Goal: Transaction & Acquisition: Download file/media

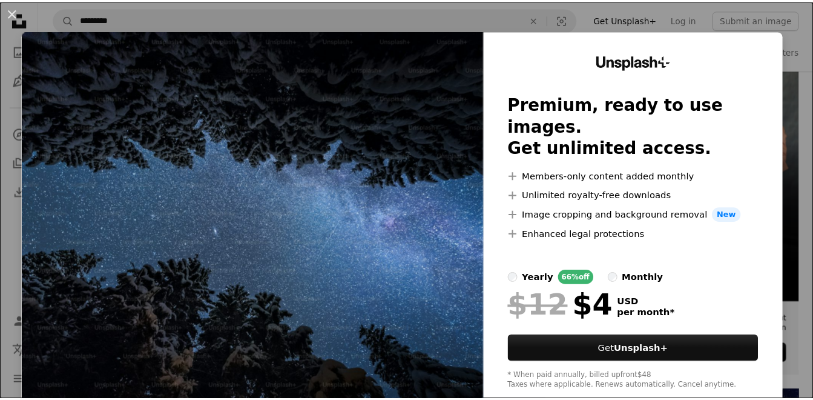
scroll to position [242, 0]
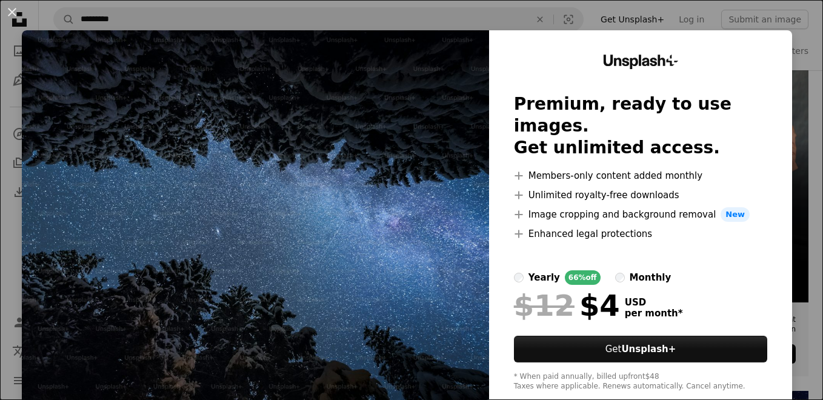
click at [629, 21] on div "An X shape Unsplash+ Premium, ready to use images. Get unlimited access. A plus…" at bounding box center [411, 200] width 823 height 400
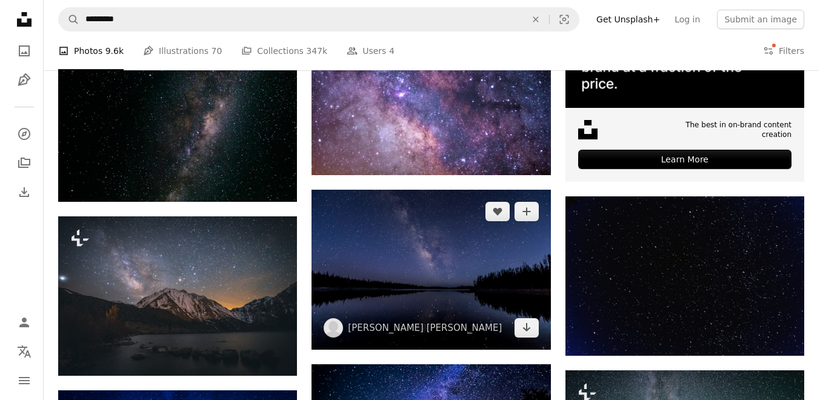
scroll to position [485, 0]
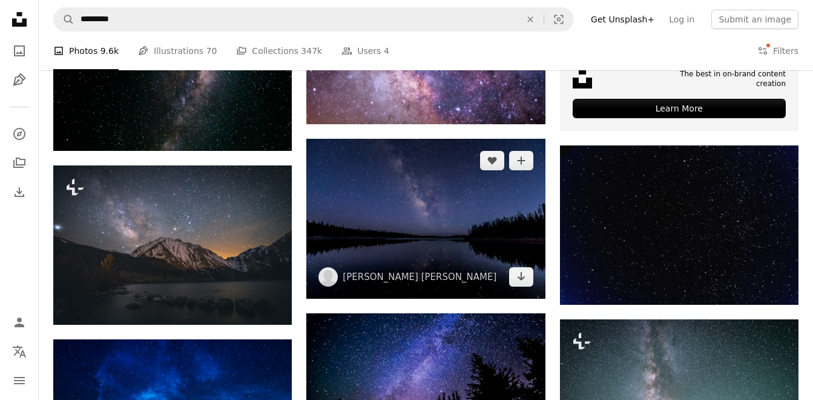
drag, startPoint x: 411, startPoint y: 213, endPoint x: 377, endPoint y: 229, distance: 37.7
click at [377, 229] on img at bounding box center [425, 218] width 239 height 159
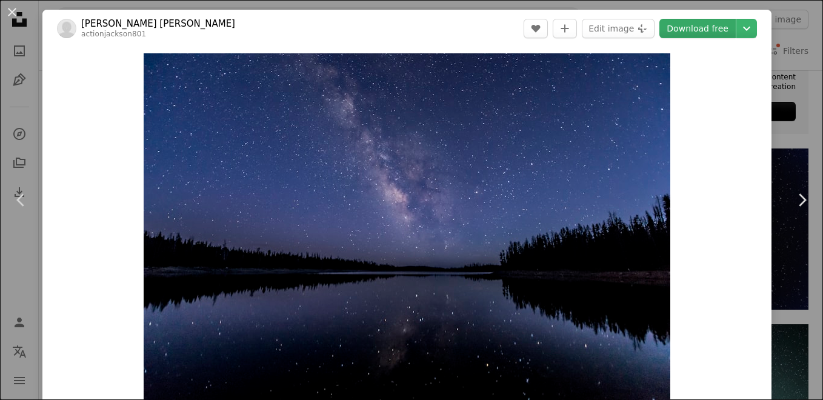
click at [707, 28] on link "Download free" at bounding box center [697, 28] width 76 height 19
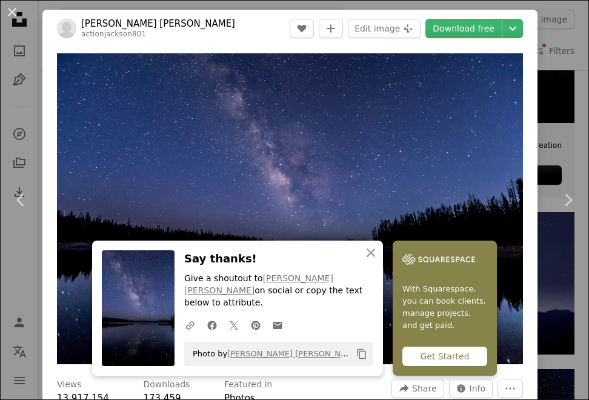
scroll to position [2434, 0]
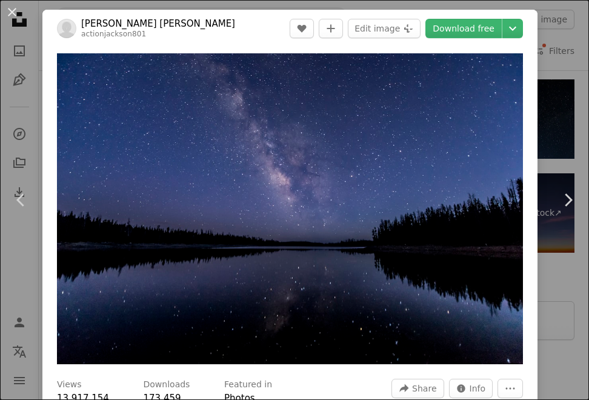
click at [556, 134] on div "An X shape Chevron left Chevron right [PERSON_NAME] [PERSON_NAME] actionjackson…" at bounding box center [294, 200] width 589 height 400
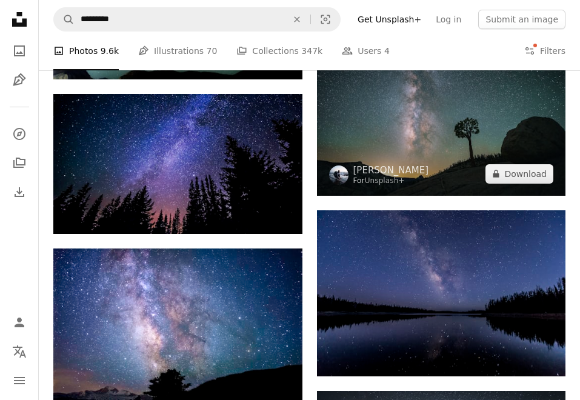
scroll to position [909, 0]
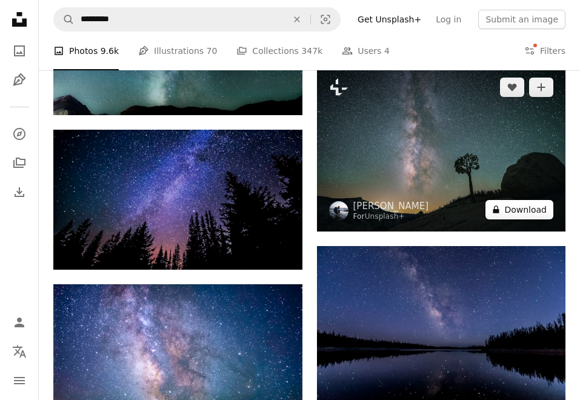
click at [518, 213] on button "A lock Download" at bounding box center [519, 209] width 68 height 19
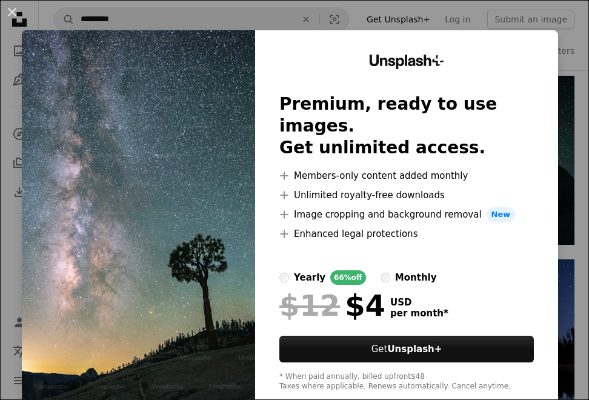
click at [98, 212] on img at bounding box center [138, 222] width 233 height 385
click at [419, 6] on div "An X shape Unsplash+ Premium, ready to use images. Get unlimited access. A plus…" at bounding box center [294, 200] width 589 height 400
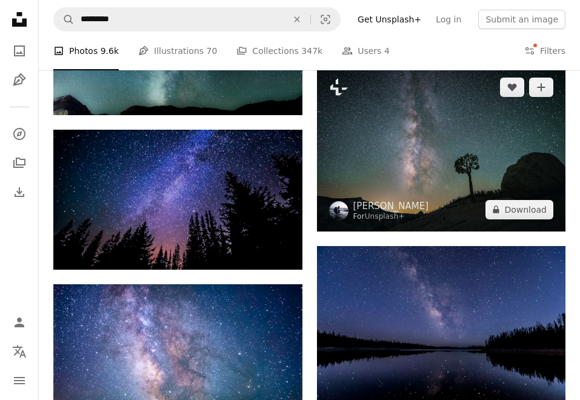
click at [486, 177] on img at bounding box center [441, 147] width 249 height 165
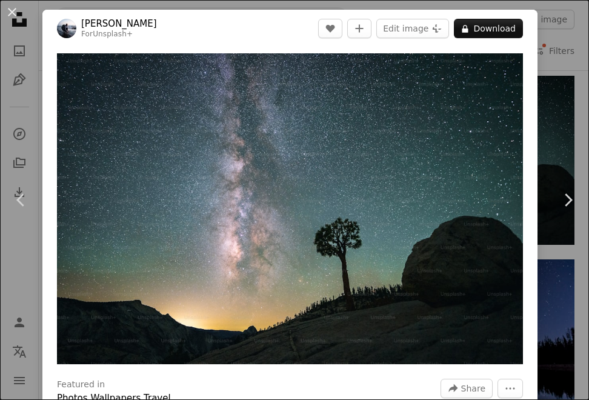
click at [554, 132] on div "An X shape Chevron left Chevron right [PERSON_NAME] For Unsplash+ A heart A plu…" at bounding box center [294, 200] width 589 height 400
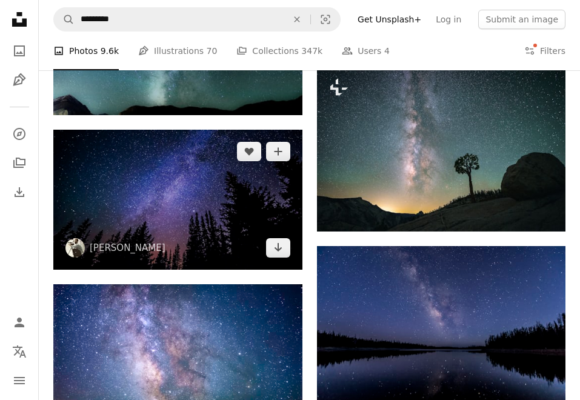
click at [222, 213] on img at bounding box center [177, 200] width 249 height 140
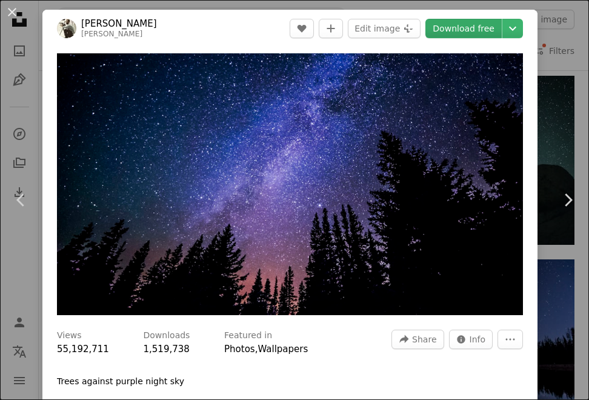
click at [452, 28] on link "Download free" at bounding box center [463, 28] width 76 height 19
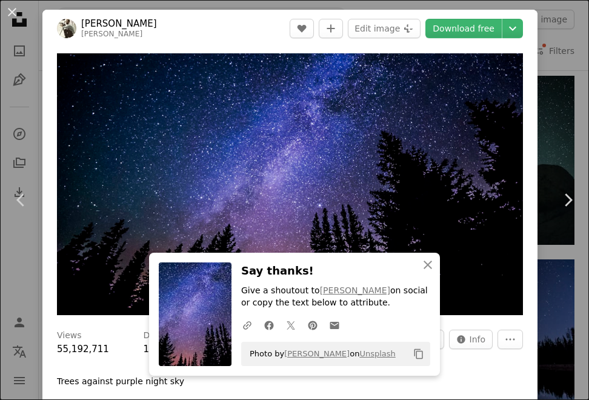
click at [558, 67] on div "An X shape Chevron left Chevron right An X shape Close Say thanks! Give a shout…" at bounding box center [294, 200] width 589 height 400
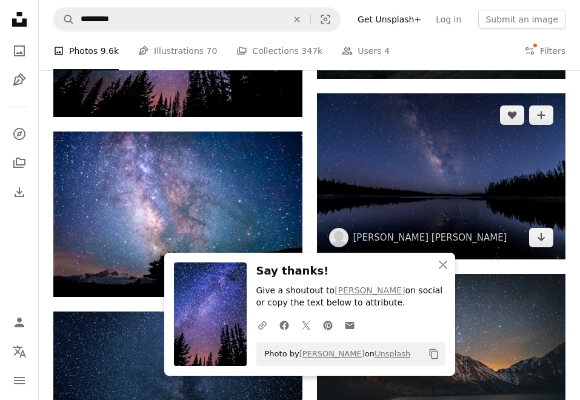
scroll to position [1090, 0]
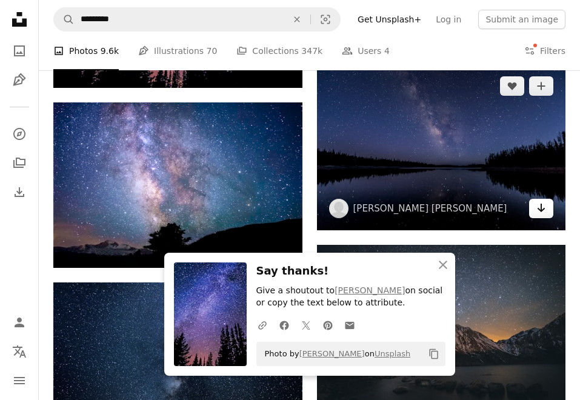
click at [544, 211] on icon "Arrow pointing down" at bounding box center [541, 207] width 10 height 15
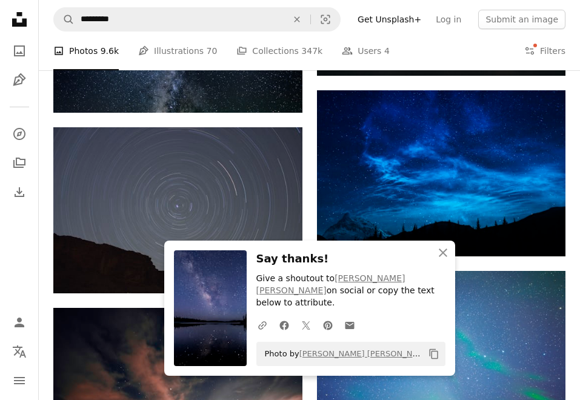
scroll to position [1454, 0]
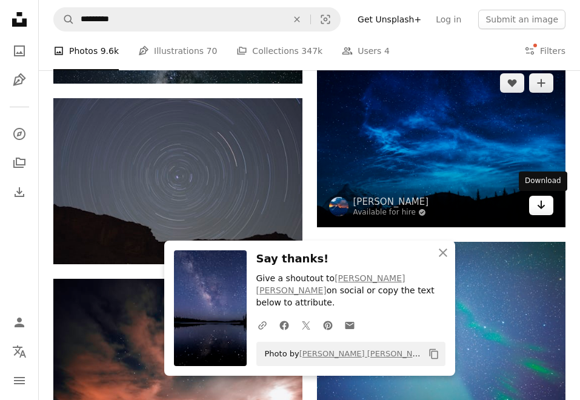
click at [537, 206] on icon "Arrow pointing down" at bounding box center [541, 204] width 10 height 15
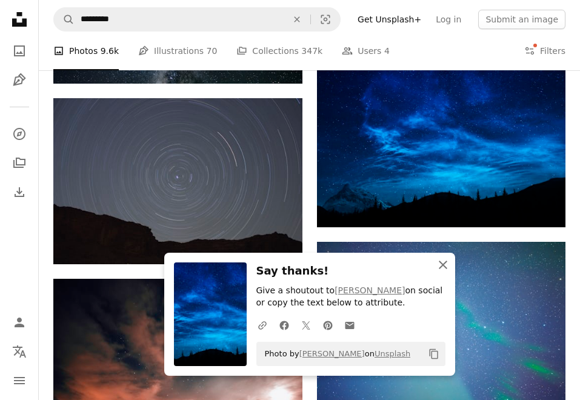
click at [445, 264] on icon "An X shape" at bounding box center [442, 264] width 15 height 15
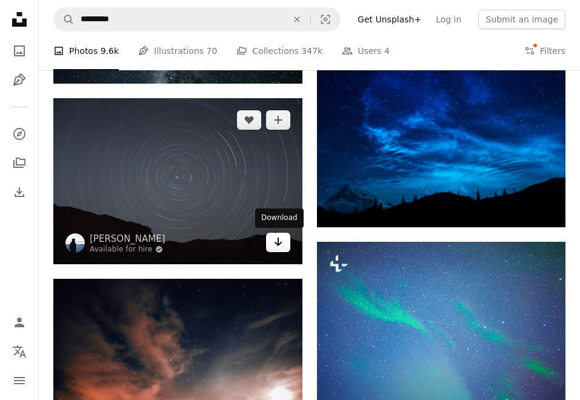
click at [271, 245] on link "Arrow pointing down" at bounding box center [278, 242] width 24 height 19
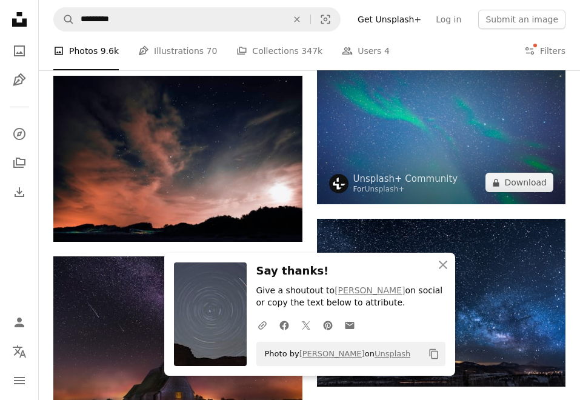
scroll to position [1635, 0]
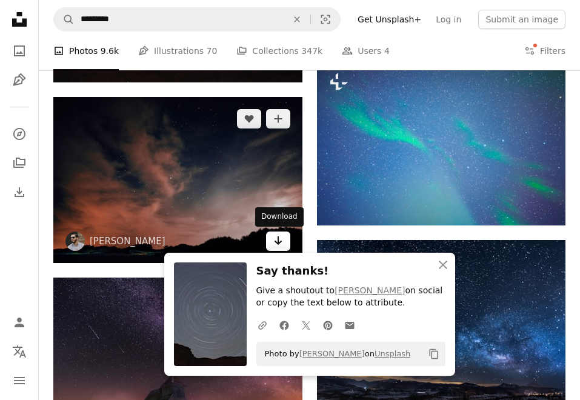
click at [270, 241] on link "Arrow pointing down" at bounding box center [278, 240] width 24 height 19
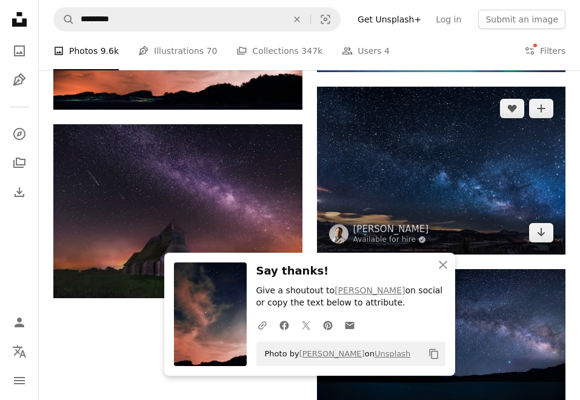
scroll to position [1817, 0]
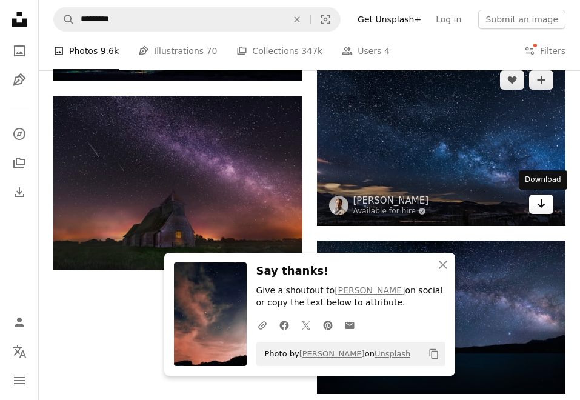
click at [543, 208] on icon "Arrow pointing down" at bounding box center [541, 203] width 10 height 15
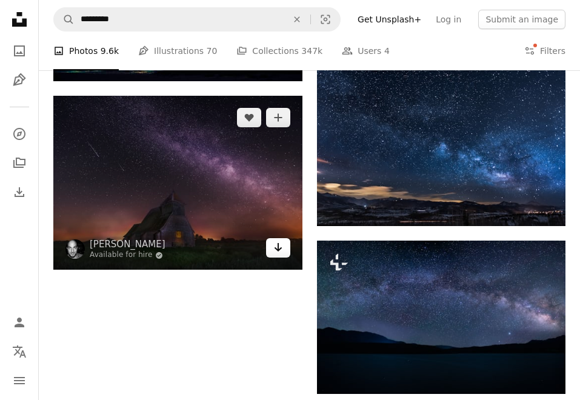
click at [270, 244] on link "Arrow pointing down" at bounding box center [278, 247] width 24 height 19
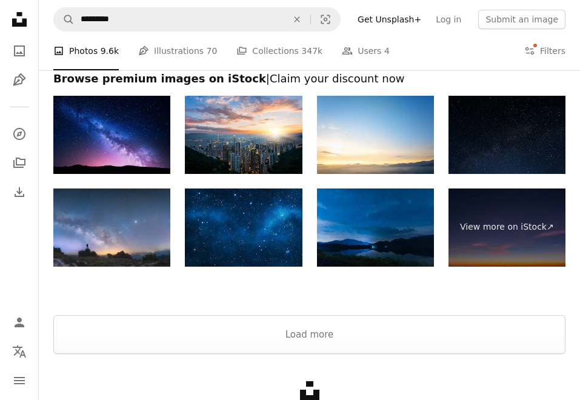
scroll to position [2362, 0]
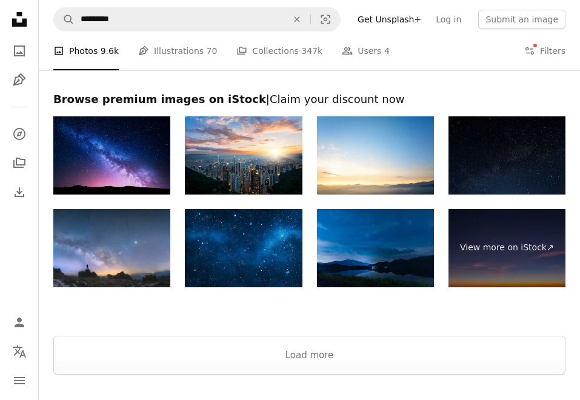
click at [111, 162] on img at bounding box center [111, 155] width 117 height 78
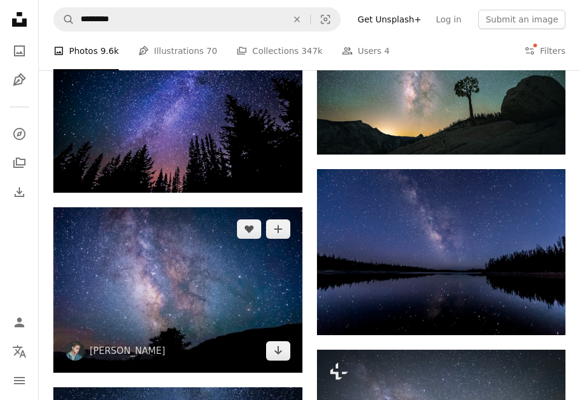
scroll to position [969, 0]
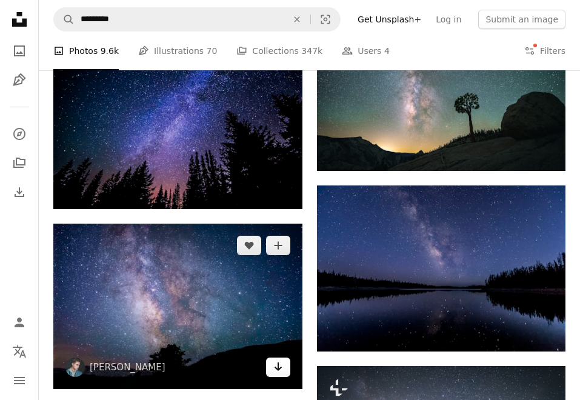
click at [279, 363] on icon "Arrow pointing down" at bounding box center [278, 366] width 10 height 15
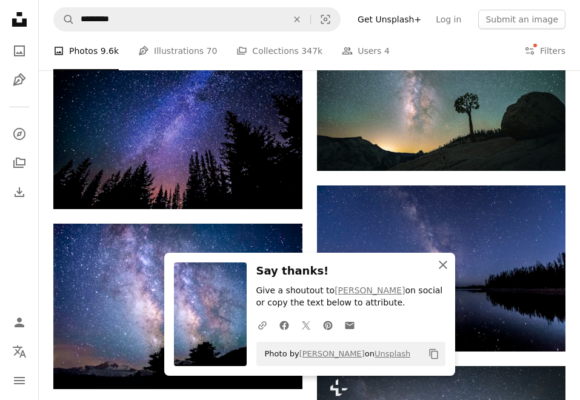
click at [441, 267] on icon "An X shape" at bounding box center [442, 264] width 15 height 15
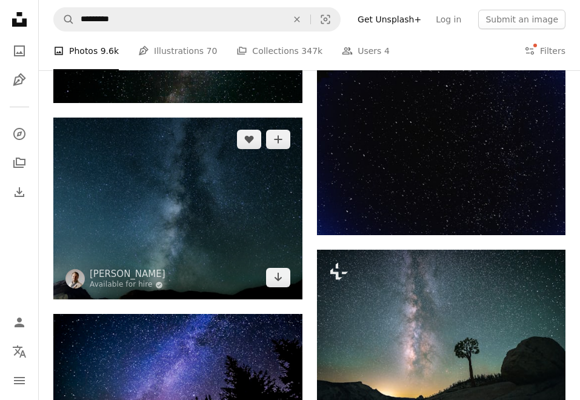
scroll to position [727, 0]
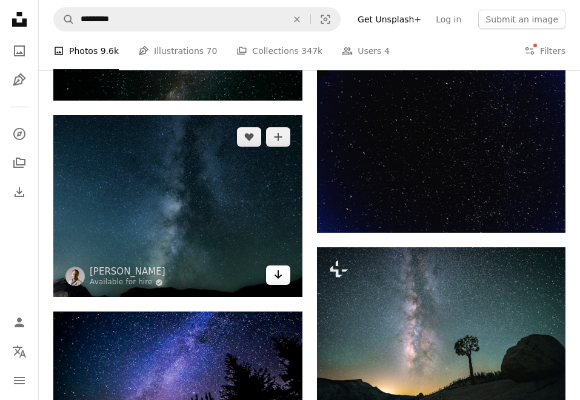
click at [275, 273] on icon "Arrow pointing down" at bounding box center [278, 274] width 10 height 15
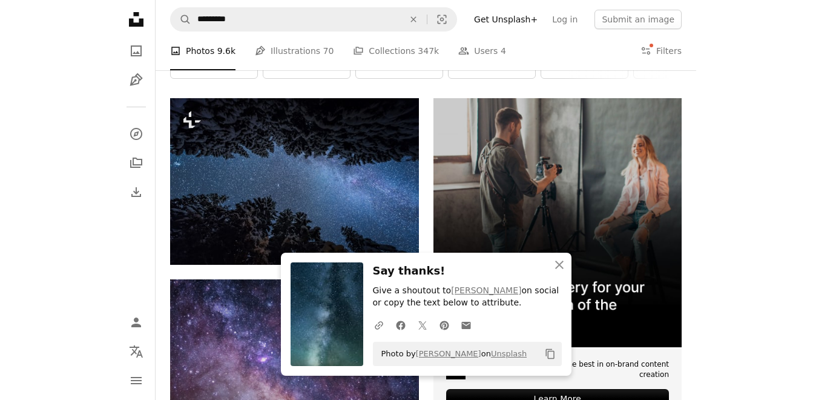
scroll to position [182, 0]
